Goal: Navigation & Orientation: Find specific page/section

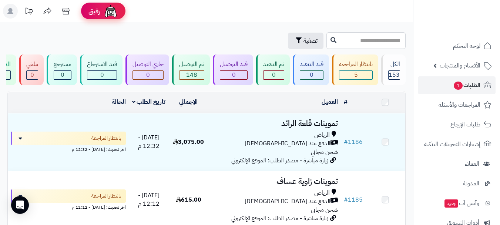
scroll to position [37, 0]
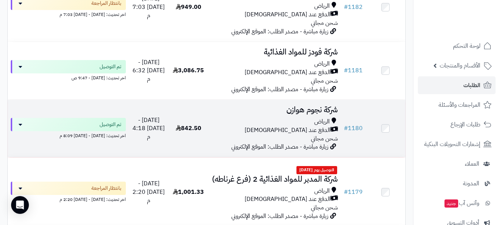
scroll to position [370, 0]
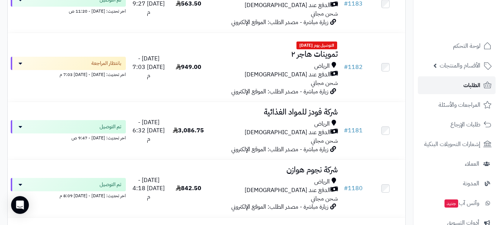
click at [457, 78] on link "الطلبات" at bounding box center [457, 85] width 78 height 18
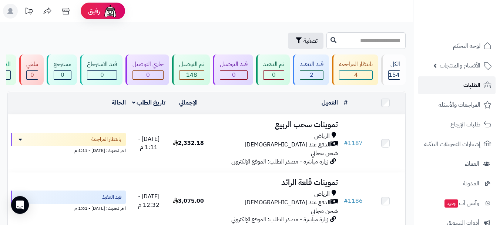
click at [467, 87] on span "الطلبات" at bounding box center [472, 85] width 17 height 10
